Goal: Complete application form

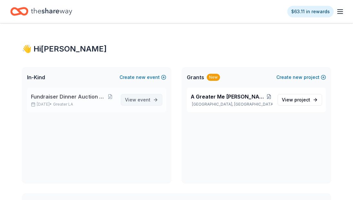
click at [133, 101] on span "View event" at bounding box center [137, 100] width 25 height 8
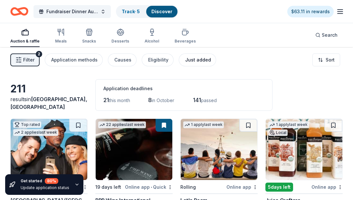
click at [196, 61] on div "Just added" at bounding box center [198, 60] width 26 height 8
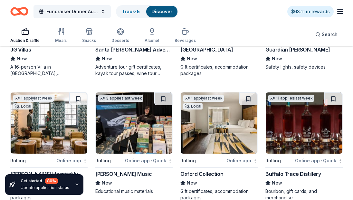
scroll to position [360, 0]
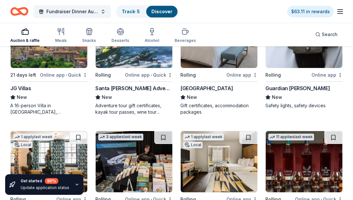
click at [223, 59] on img at bounding box center [218, 37] width 77 height 61
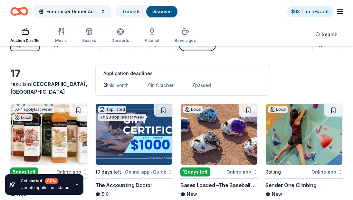
scroll to position [0, 0]
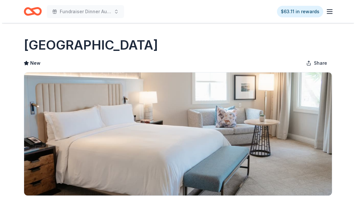
scroll to position [103, 0]
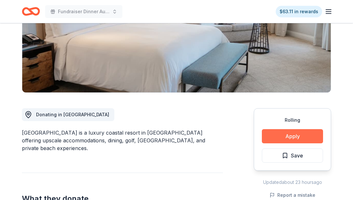
click at [290, 137] on button "Apply" at bounding box center [292, 136] width 61 height 14
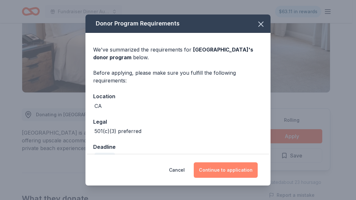
click at [239, 172] on button "Continue to application" at bounding box center [226, 169] width 64 height 15
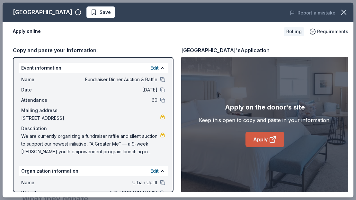
click at [269, 140] on icon at bounding box center [273, 139] width 8 height 8
click at [267, 139] on link "Apply" at bounding box center [265, 139] width 39 height 15
